Goal: Information Seeking & Learning: Learn about a topic

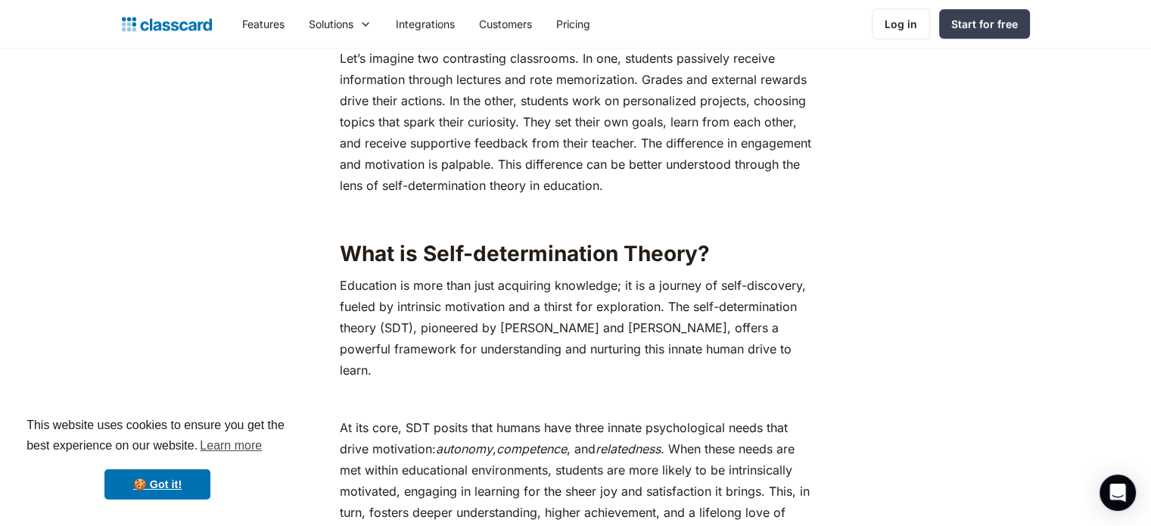
scroll to position [757, 0]
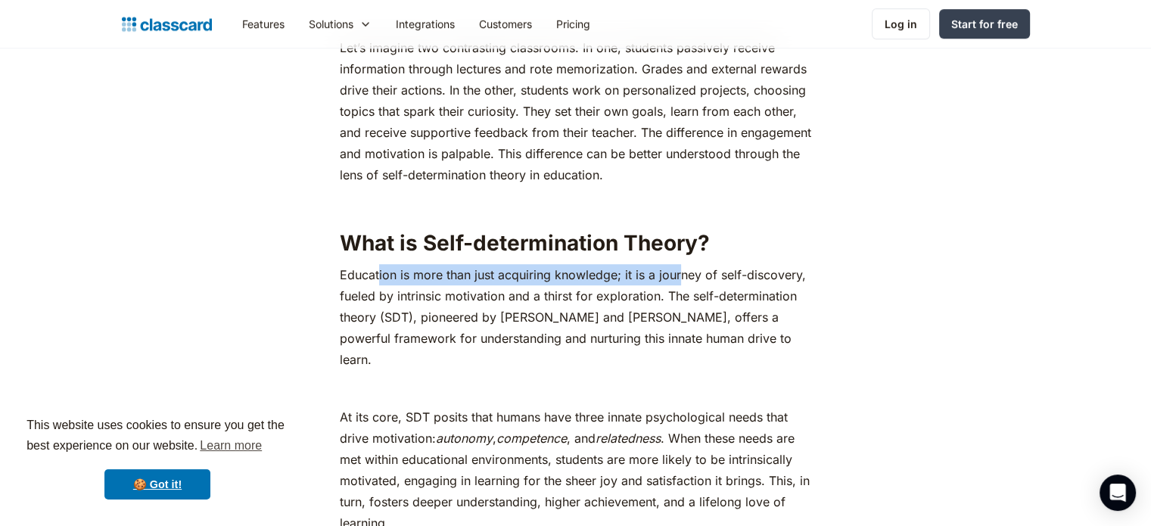
drag, startPoint x: 378, startPoint y: 278, endPoint x: 678, endPoint y: 271, distance: 299.7
click at [678, 271] on p "Education is more than just acquiring knowledge; it is a journey of self-discov…" at bounding box center [575, 317] width 471 height 106
click at [732, 254] on h2 "What is Self-determination Theory?" at bounding box center [575, 242] width 471 height 27
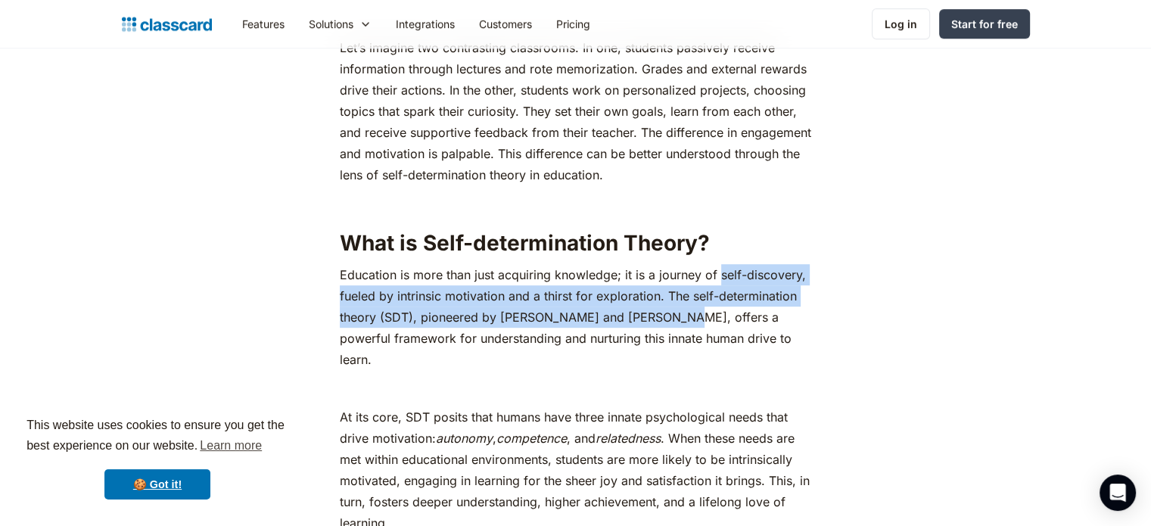
drag, startPoint x: 720, startPoint y: 278, endPoint x: 670, endPoint y: 314, distance: 61.7
click at [670, 314] on p "Education is more than just acquiring knowledge; it is a journey of self-discov…" at bounding box center [575, 317] width 471 height 106
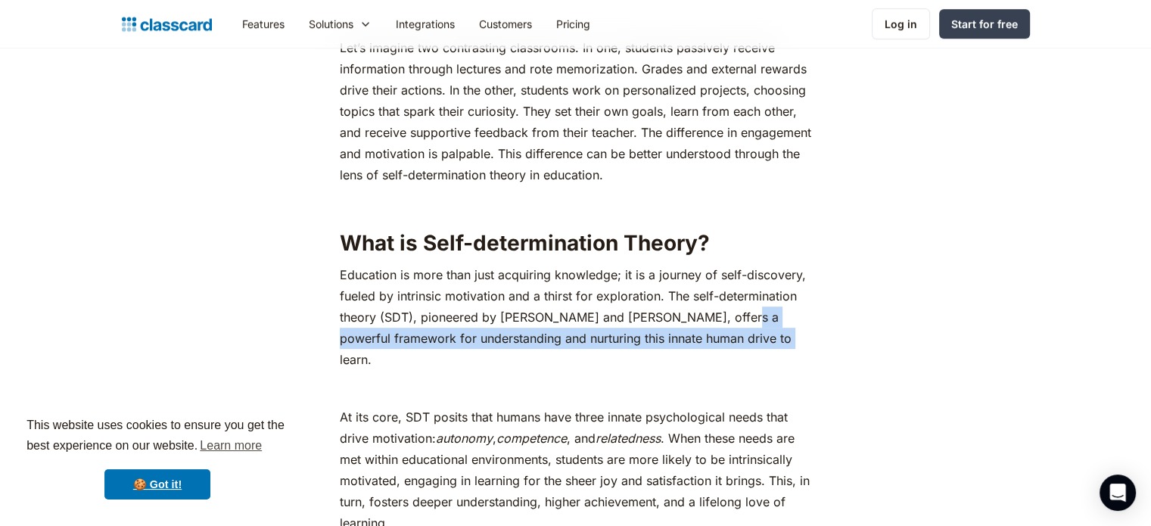
drag, startPoint x: 723, startPoint y: 317, endPoint x: 757, endPoint y: 347, distance: 45.0
click at [757, 347] on p "Education is more than just acquiring knowledge; it is a journey of self-discov…" at bounding box center [575, 317] width 471 height 106
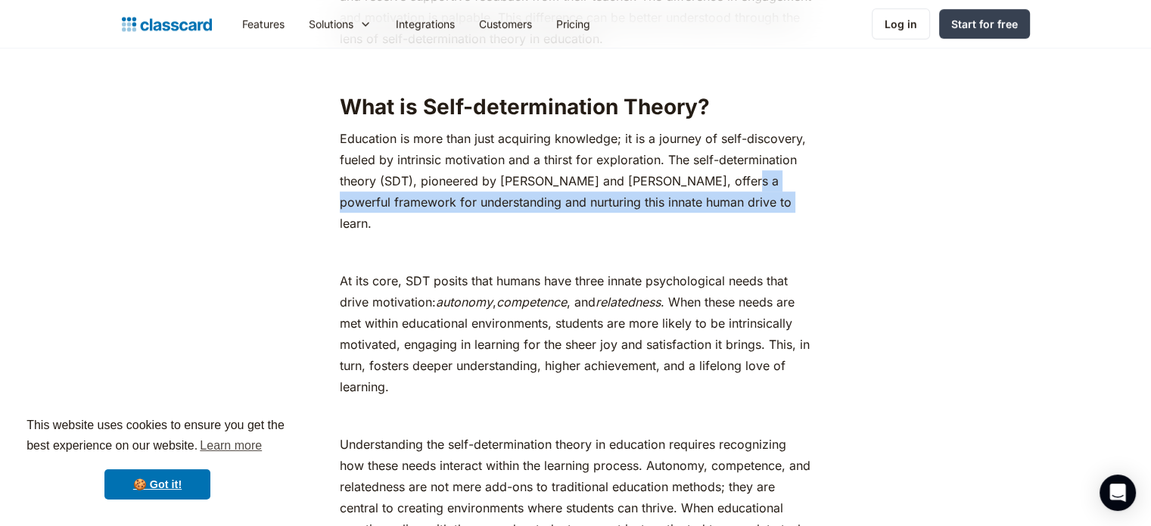
scroll to position [908, 0]
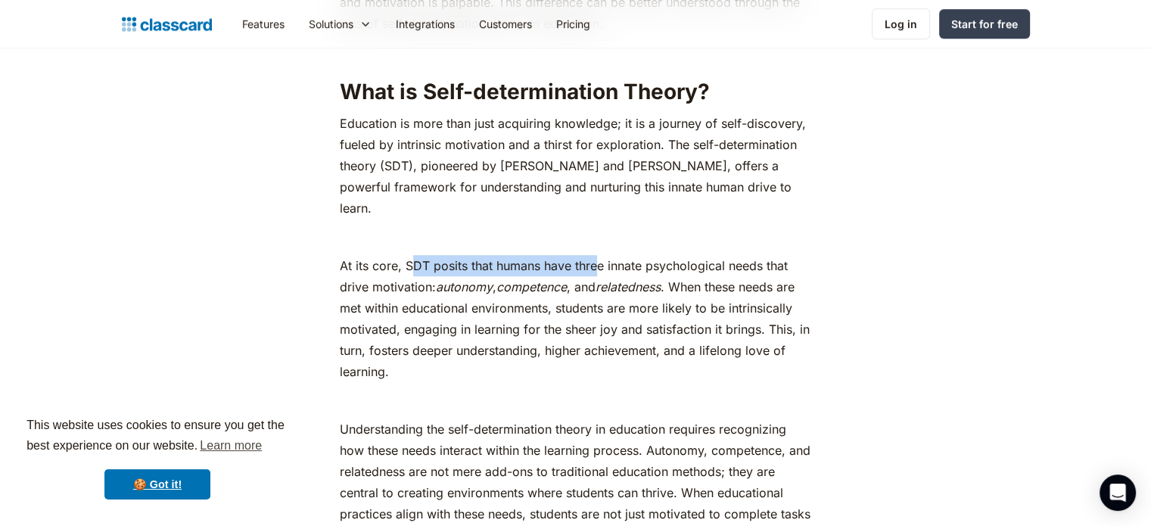
drag, startPoint x: 410, startPoint y: 250, endPoint x: 596, endPoint y: 241, distance: 186.4
click at [596, 255] on p "At its core, SDT posits that humans have three innate psychological needs that …" at bounding box center [575, 318] width 471 height 127
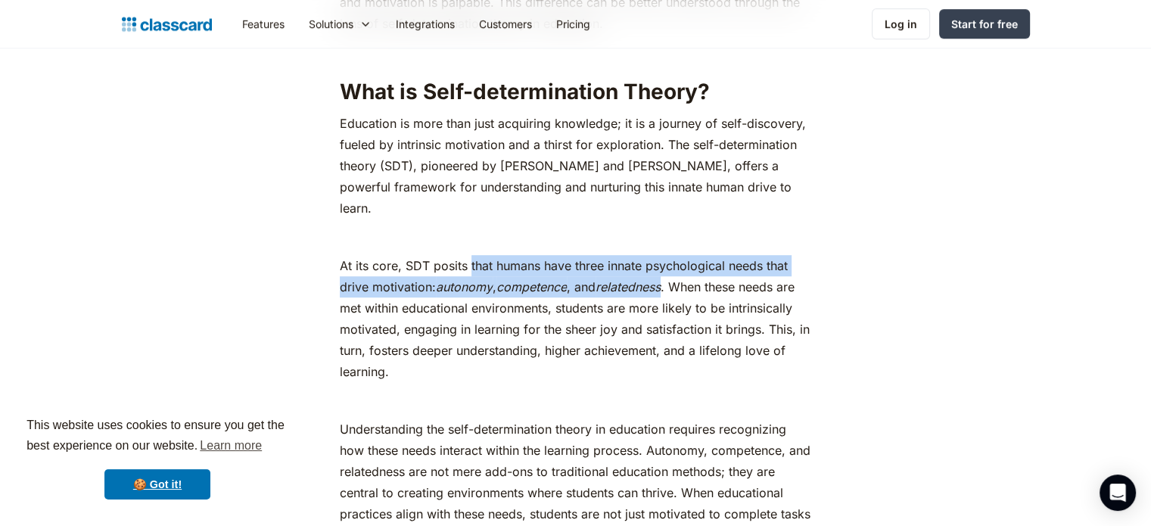
drag, startPoint x: 468, startPoint y: 248, endPoint x: 673, endPoint y: 266, distance: 205.8
click at [673, 266] on p "At its core, SDT posits that humans have three innate psychological needs that …" at bounding box center [575, 318] width 471 height 127
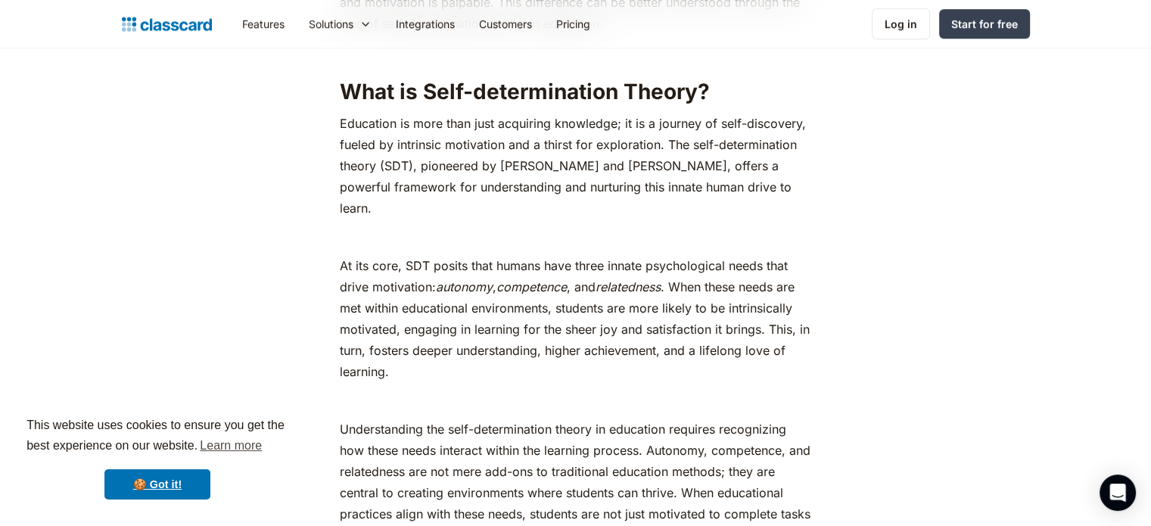
click at [583, 284] on p "At its core, SDT posits that humans have three innate psychological needs that …" at bounding box center [575, 318] width 471 height 127
drag, startPoint x: 439, startPoint y: 266, endPoint x: 670, endPoint y: 267, distance: 231.5
click at [670, 267] on p "At its core, SDT posits that humans have three innate psychological needs that …" at bounding box center [575, 318] width 471 height 127
copy p "autonomy , competence , and relatedness"
drag, startPoint x: 343, startPoint y: 267, endPoint x: 382, endPoint y: 267, distance: 39.3
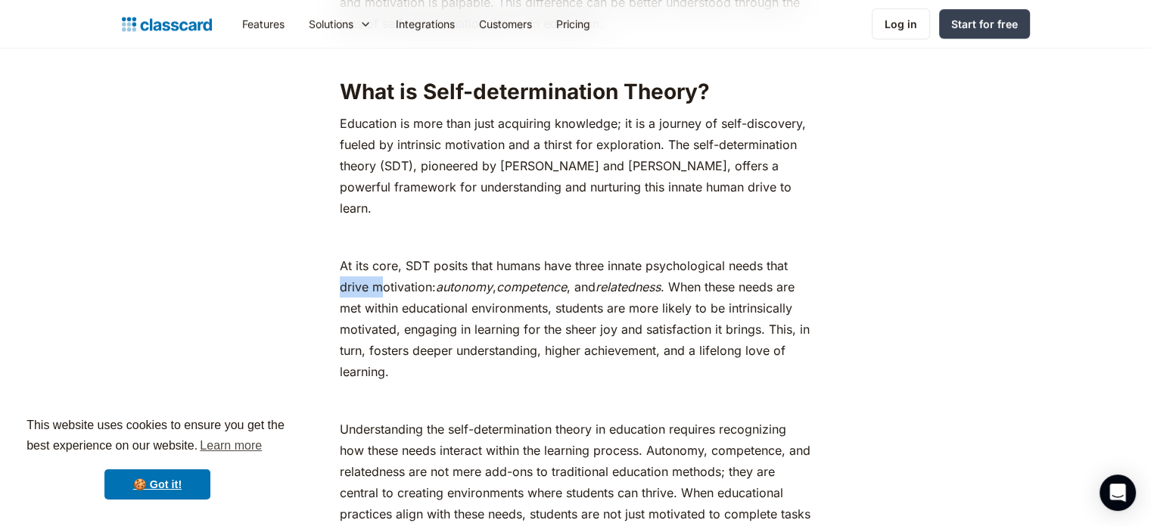
click at [382, 267] on p "At its core, SDT posits that humans have three innate psychological needs that …" at bounding box center [575, 318] width 471 height 127
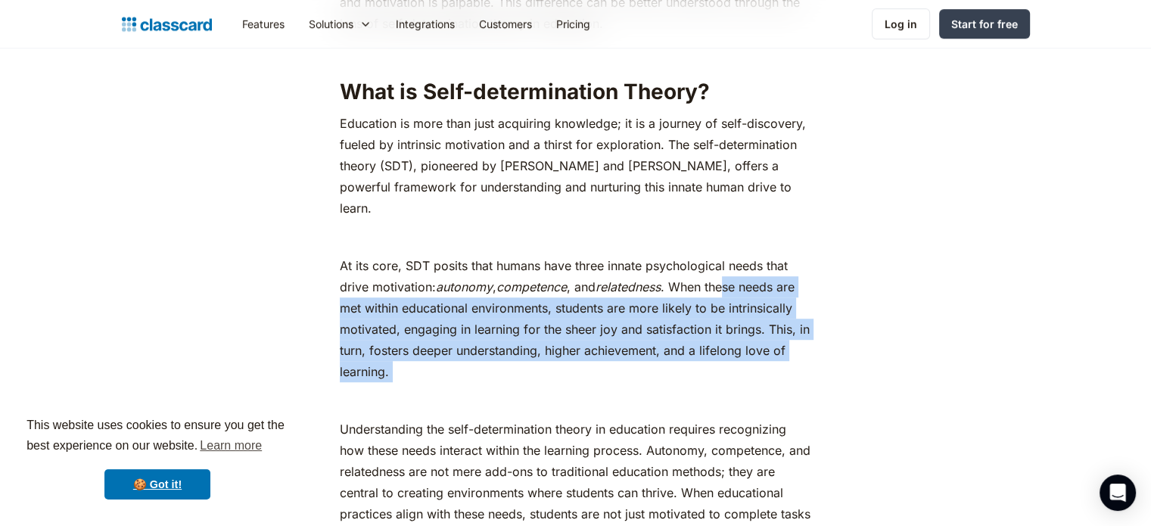
drag, startPoint x: 732, startPoint y: 264, endPoint x: 561, endPoint y: 365, distance: 198.8
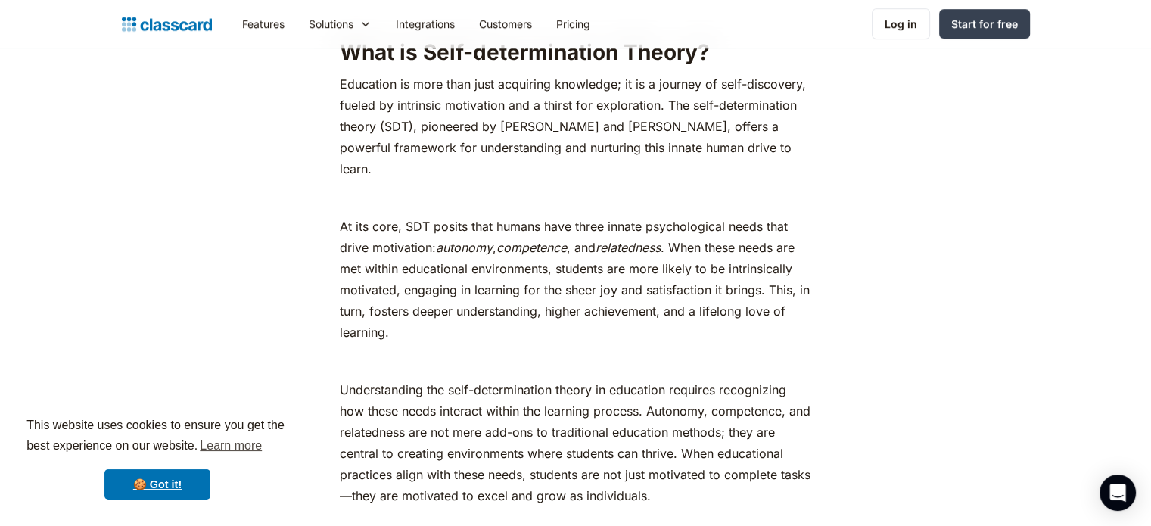
scroll to position [984, 0]
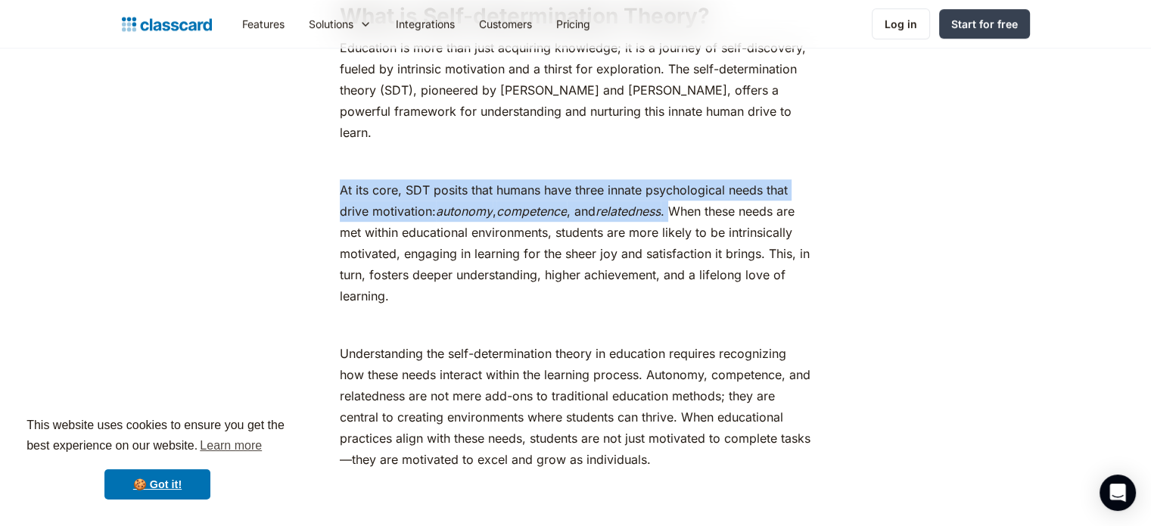
drag, startPoint x: 338, startPoint y: 164, endPoint x: 681, endPoint y: 197, distance: 344.3
copy p "At its core, SDT posits that humans have three innate psychological needs that …"
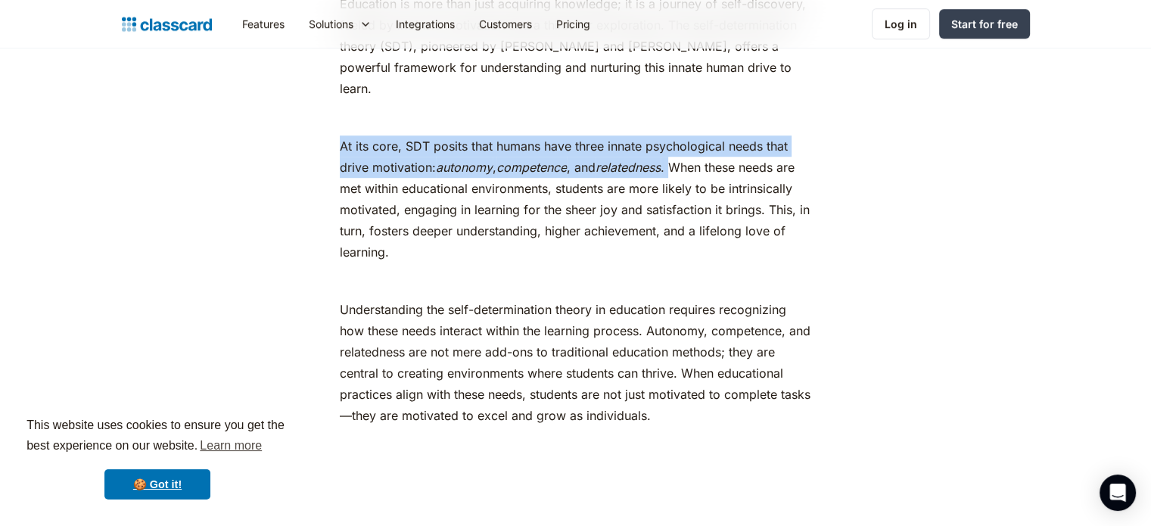
scroll to position [1026, 0]
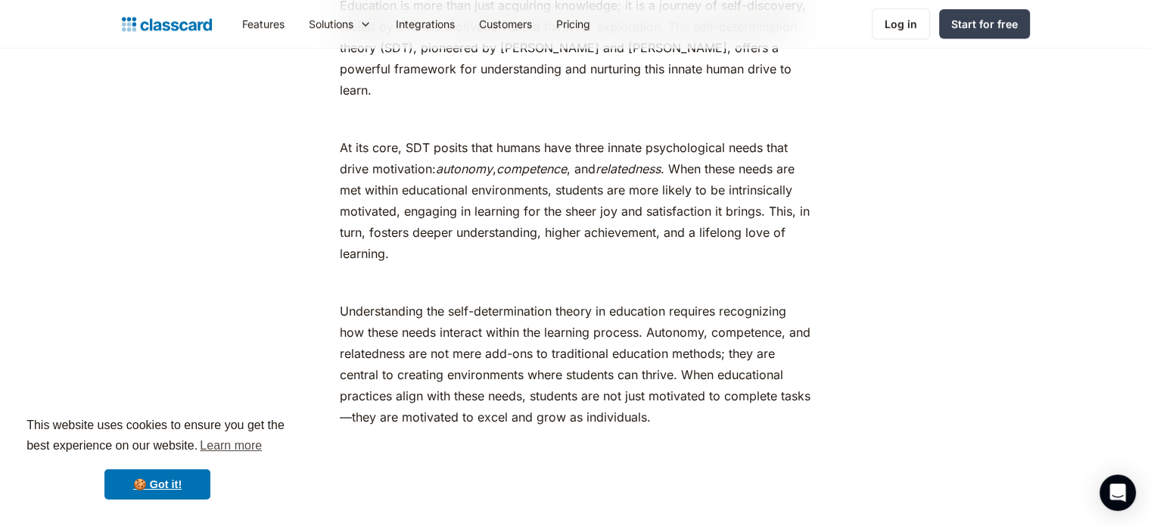
click at [477, 300] on p "Understanding the self-determination theory in education requires recognizing h…" at bounding box center [575, 374] width 471 height 148
click at [443, 310] on p "Understanding the self-determination theory in education requires recognizing h…" at bounding box center [575, 374] width 471 height 148
click at [589, 311] on p "Understanding the self-determination theory in education requires recognizing h…" at bounding box center [575, 374] width 471 height 148
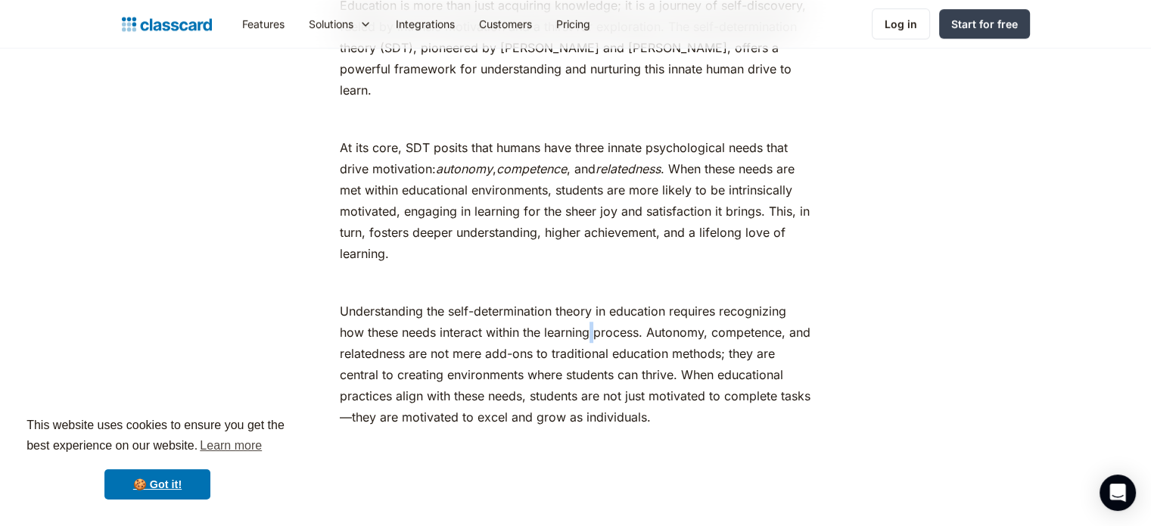
click at [589, 311] on p "Understanding the self-determination theory in education requires recognizing h…" at bounding box center [575, 374] width 471 height 148
click at [660, 300] on p "Understanding the self-determination theory in education requires recognizing h…" at bounding box center [575, 374] width 471 height 148
click at [752, 309] on p "Understanding the self-determination theory in education requires recognizing h…" at bounding box center [575, 374] width 471 height 148
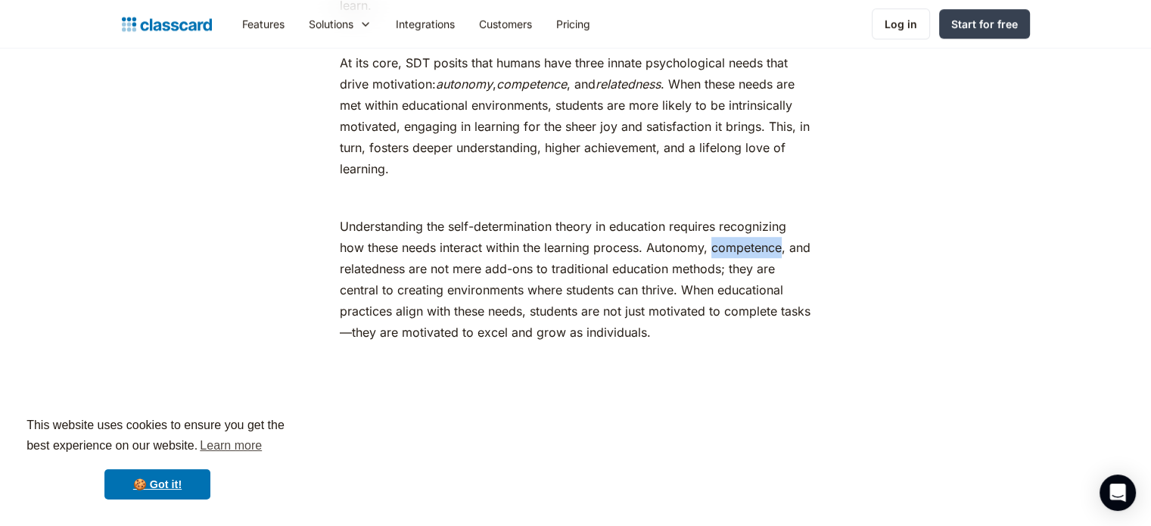
scroll to position [1114, 0]
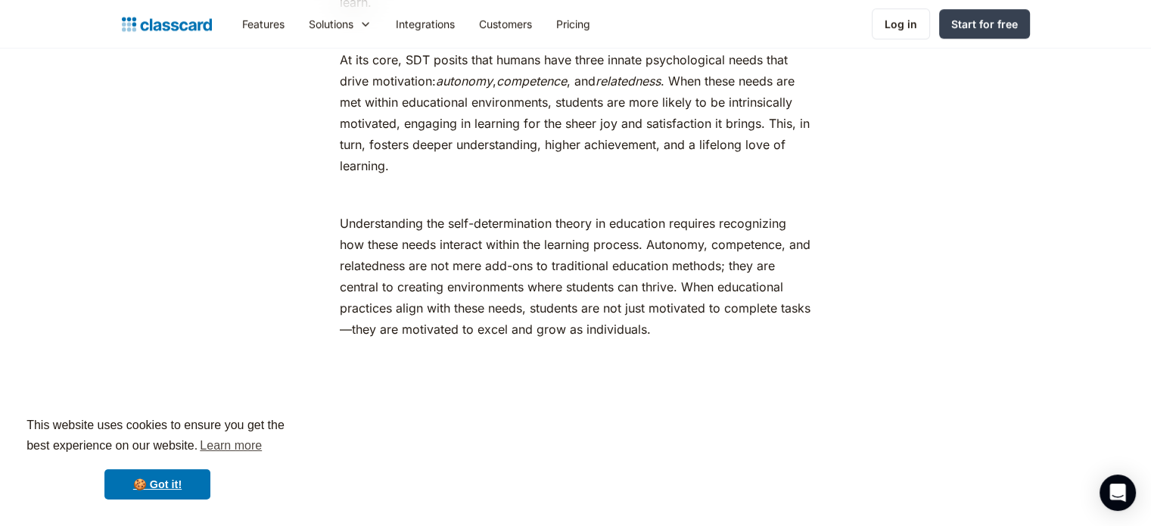
click at [374, 282] on p "Understanding the self-determination theory in education requires recognizing h…" at bounding box center [575, 287] width 471 height 148
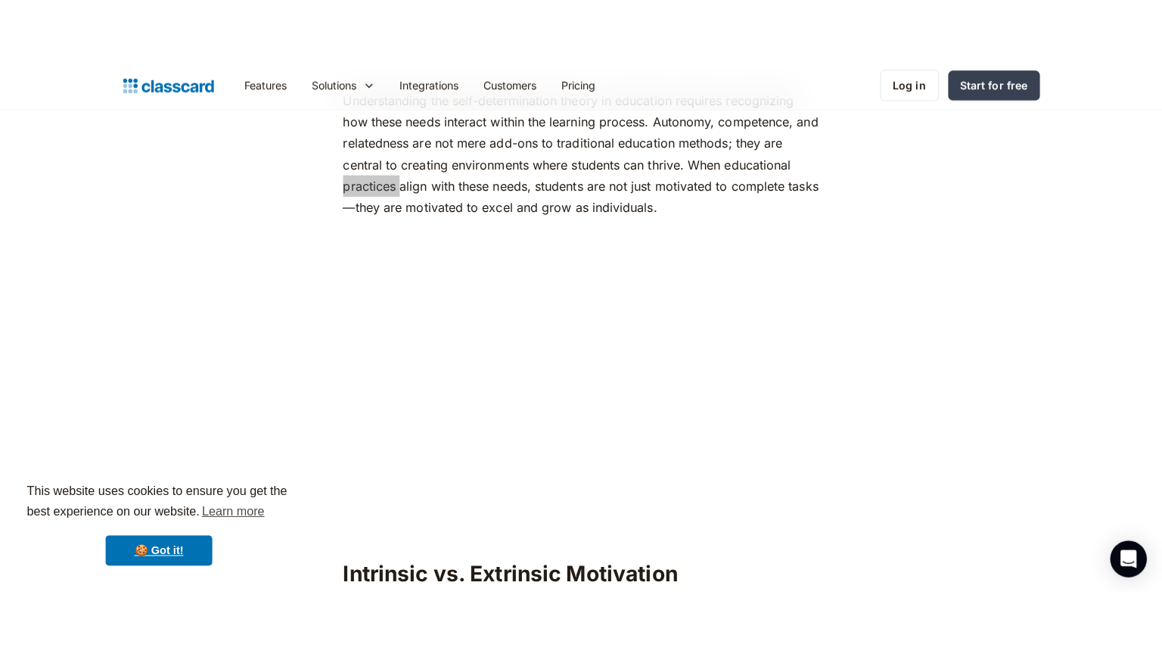
scroll to position [1362, 0]
